Goal: Navigation & Orientation: Find specific page/section

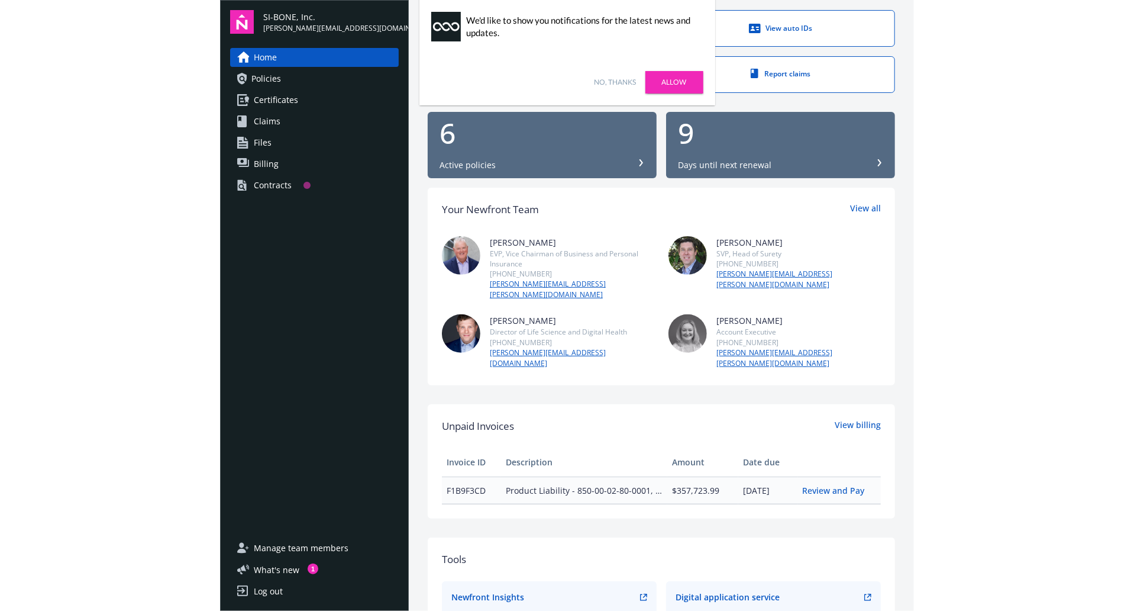
scroll to position [59, 0]
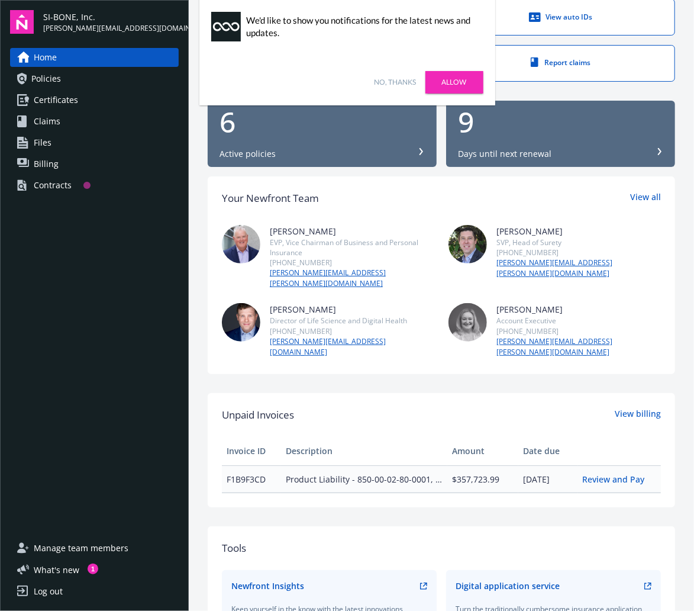
click at [51, 98] on span "Certificates" at bounding box center [56, 100] width 44 height 19
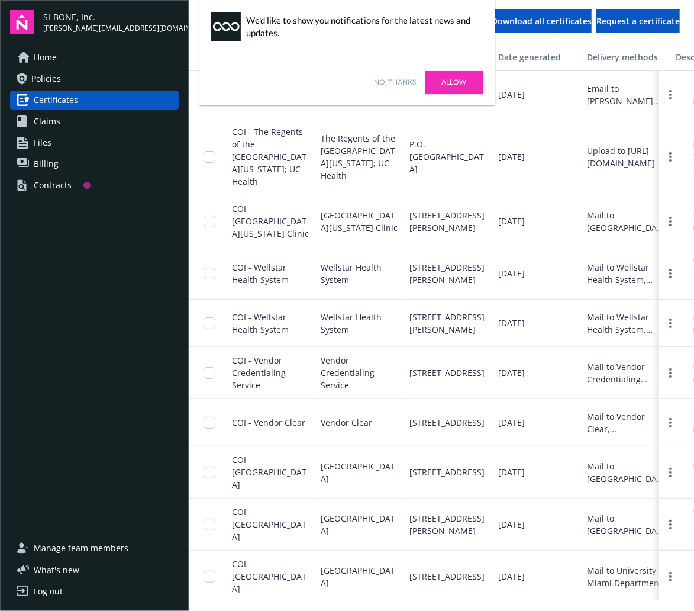
click at [456, 87] on link "Allow" at bounding box center [454, 82] width 58 height 22
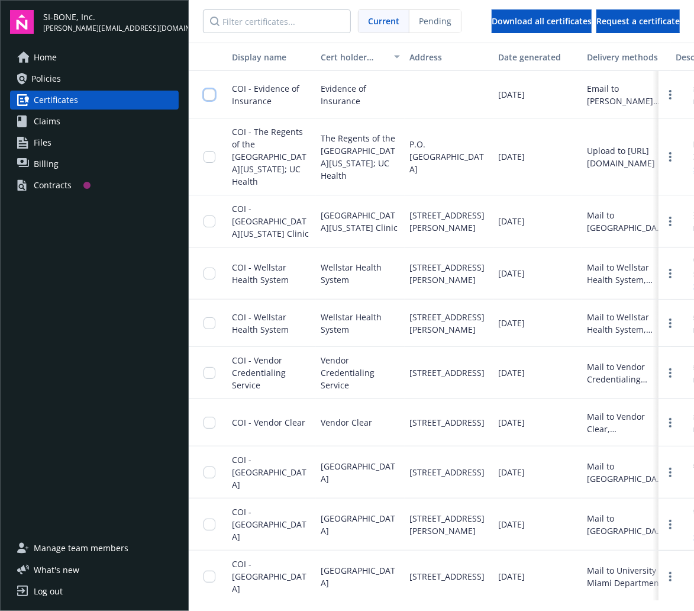
click at [211, 92] on input "checkbox" at bounding box center [210, 95] width 12 height 12
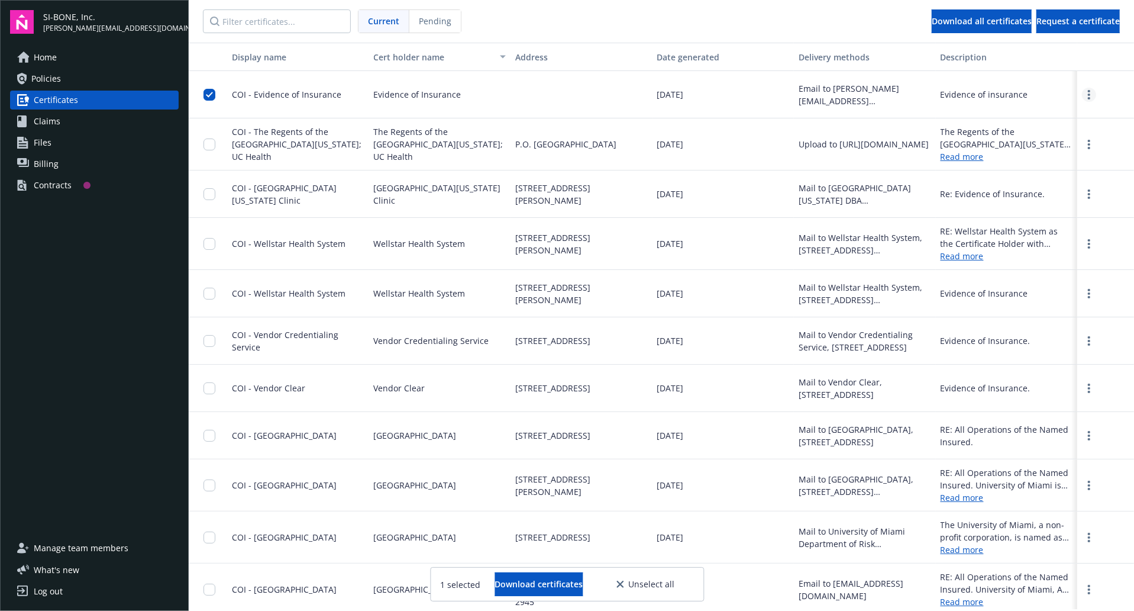
click at [693, 91] on circle "more" at bounding box center [1089, 91] width 2 height 2
click at [209, 92] on input "checkbox" at bounding box center [210, 95] width 12 height 12
click at [58, 183] on div "Contracts" at bounding box center [53, 185] width 38 height 19
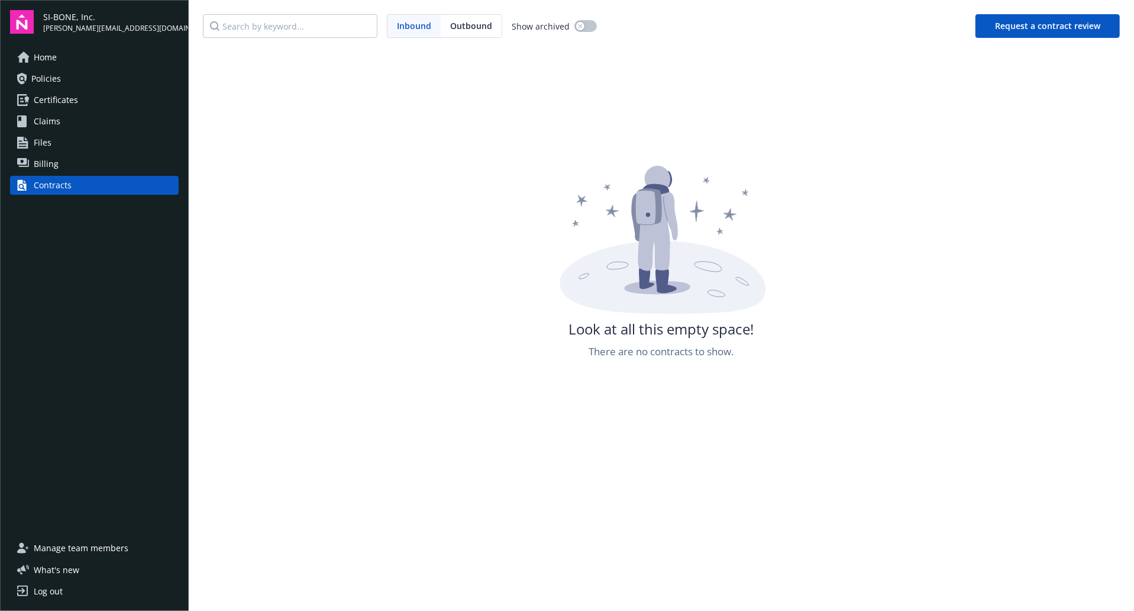
click at [49, 166] on span "Billing" at bounding box center [46, 163] width 25 height 19
